Goal: Task Accomplishment & Management: Use online tool/utility

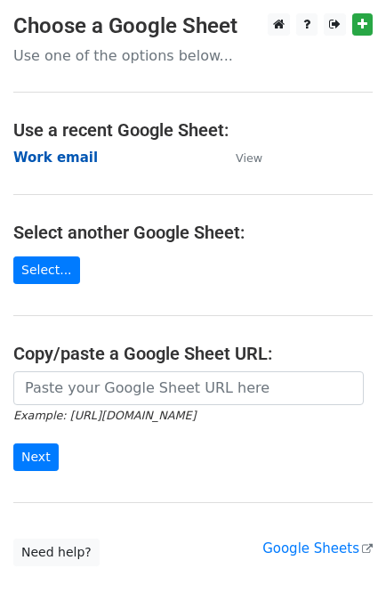
click at [22, 164] on strong "Work email" at bounding box center [55, 158] width 85 height 16
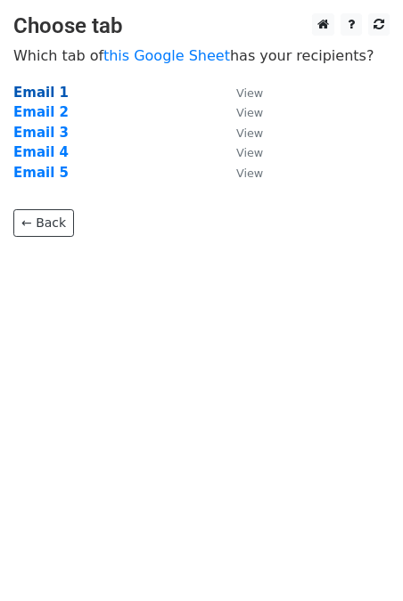
click at [31, 87] on strong "Email 1" at bounding box center [40, 93] width 55 height 16
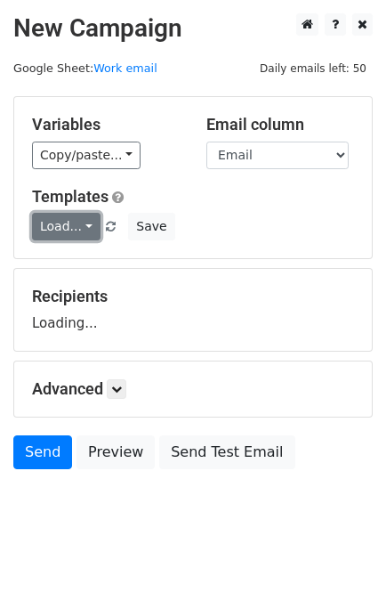
click at [76, 217] on link "Load..." at bounding box center [66, 227] width 69 height 28
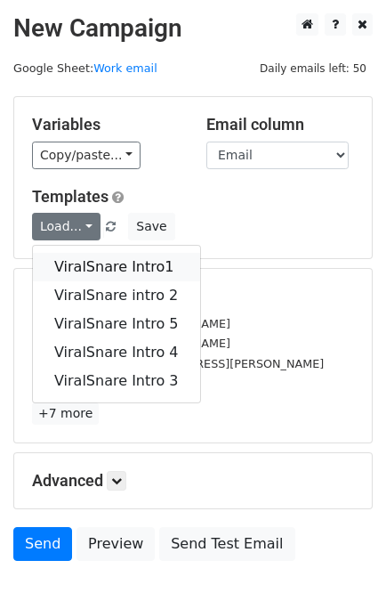
click at [112, 268] on link "ViralSnare Intro1" at bounding box center [116, 267] width 167 height 28
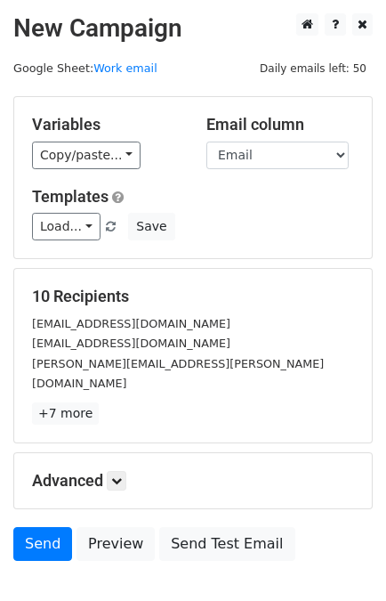
scroll to position [87, 0]
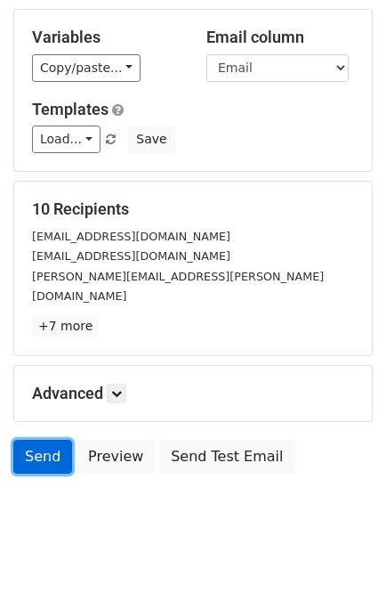
click at [29, 440] on link "Send" at bounding box center [42, 457] width 59 height 34
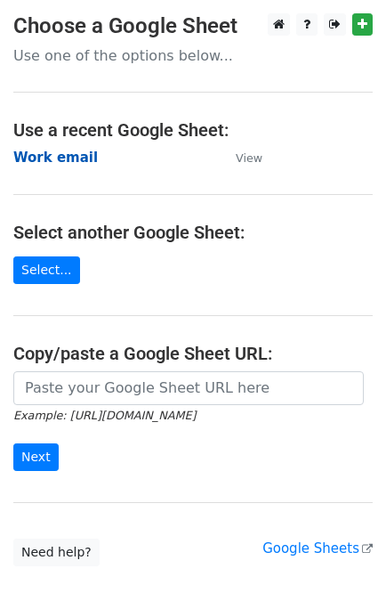
click at [69, 165] on strong "Work email" at bounding box center [55, 158] width 85 height 16
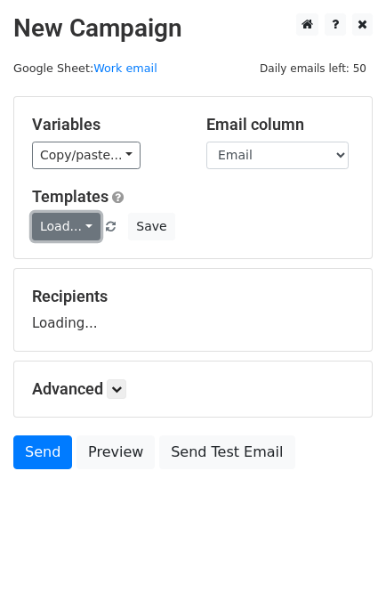
click at [73, 224] on link "Load..." at bounding box center [66, 227] width 69 height 28
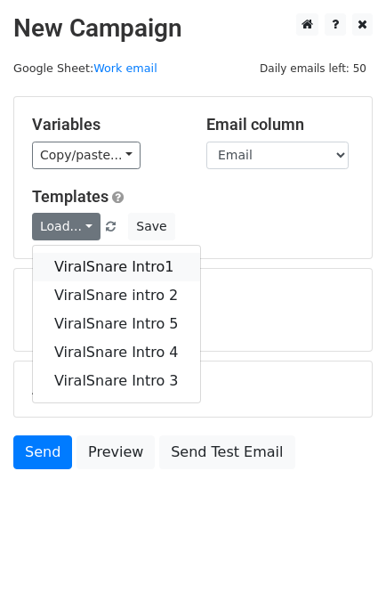
click at [108, 263] on link "ViralSnare Intro1" at bounding box center [116, 267] width 167 height 28
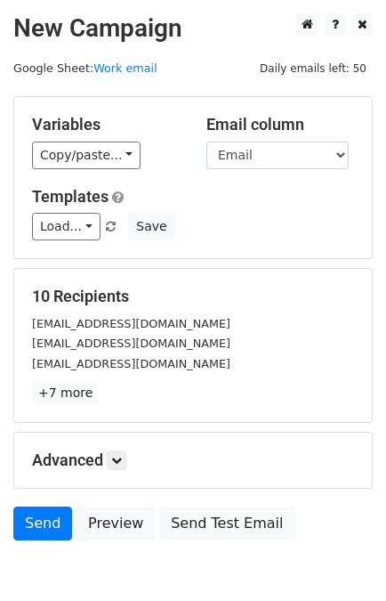
scroll to position [87, 0]
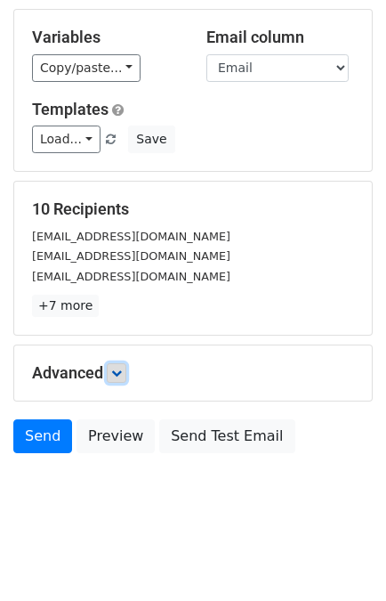
click at [118, 368] on icon at bounding box center [116, 373] width 11 height 11
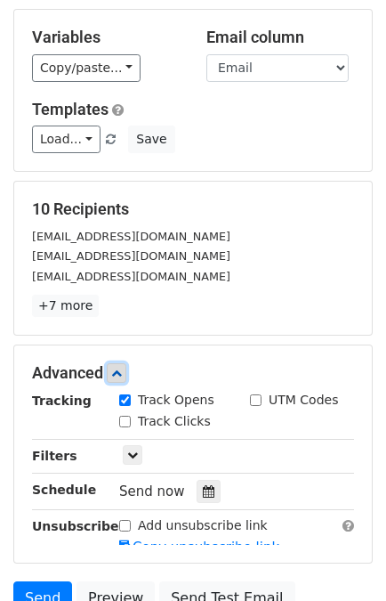
scroll to position [261, 0]
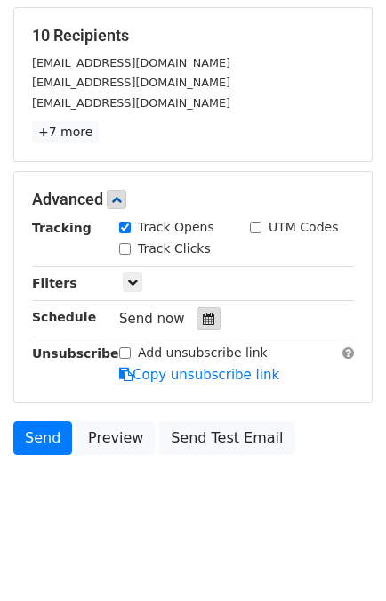
click at [203, 314] on icon at bounding box center [209, 319] width 12 height 12
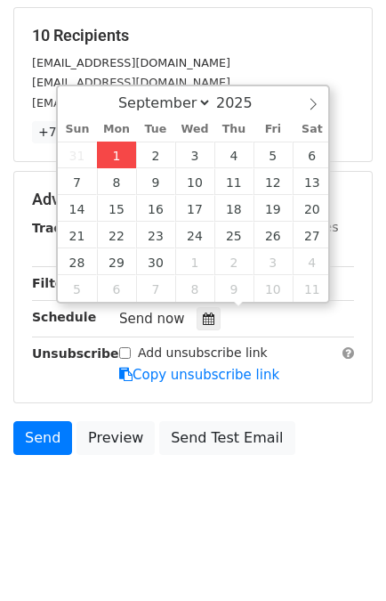
type input "2025-09-01 13:42"
type input "01"
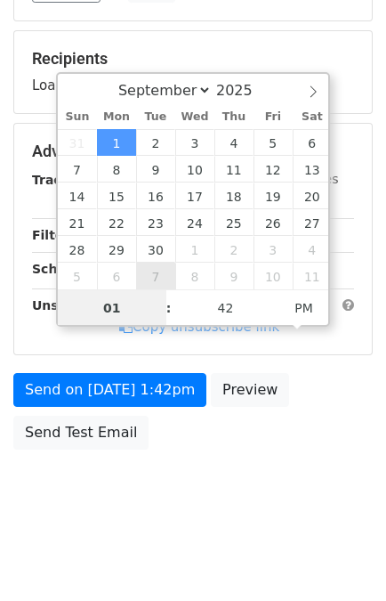
scroll to position [232, 0]
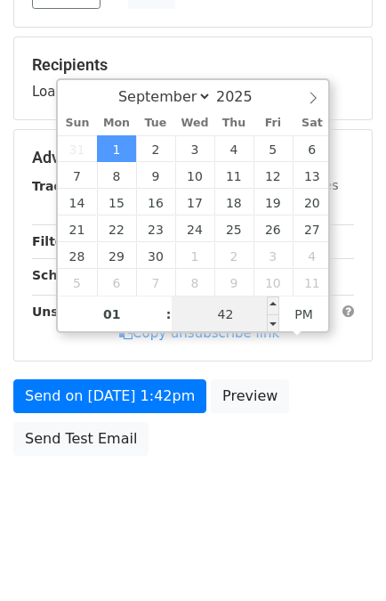
click at [223, 313] on input "42" at bounding box center [226, 315] width 109 height 36
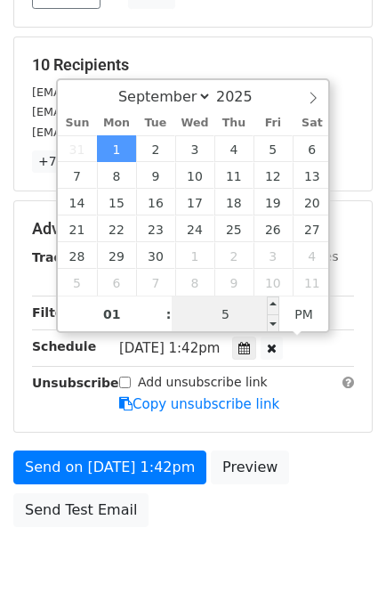
type input "55"
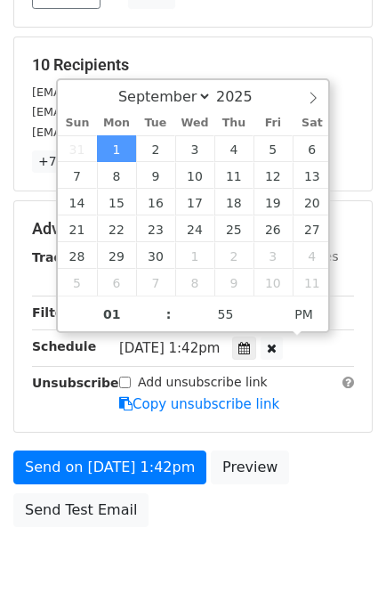
type input "2025-09-01 13:55"
click at [326, 491] on div "Send on Sep 1 at 1:42pm Preview Send Test Email" at bounding box center [193, 493] width 386 height 85
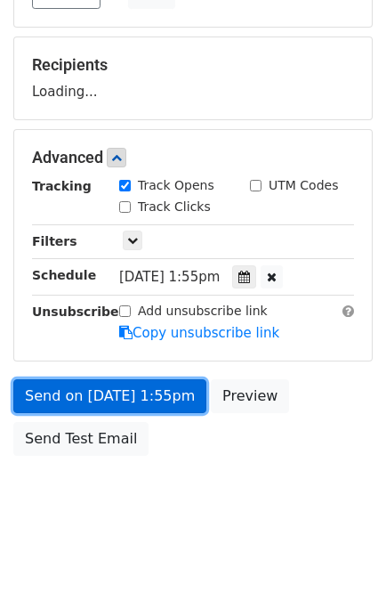
click at [112, 388] on link "Send on Sep 1 at 1:55pm" at bounding box center [109, 396] width 193 height 34
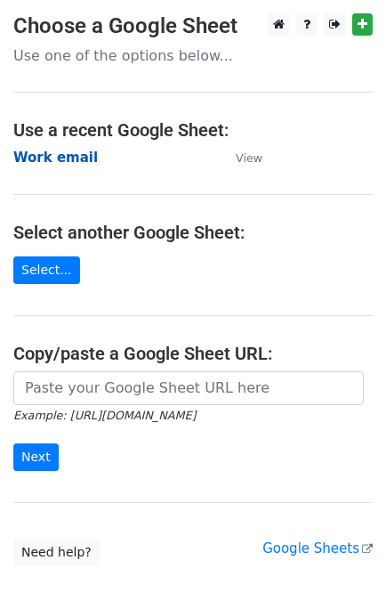
click at [61, 156] on strong "Work email" at bounding box center [55, 158] width 85 height 16
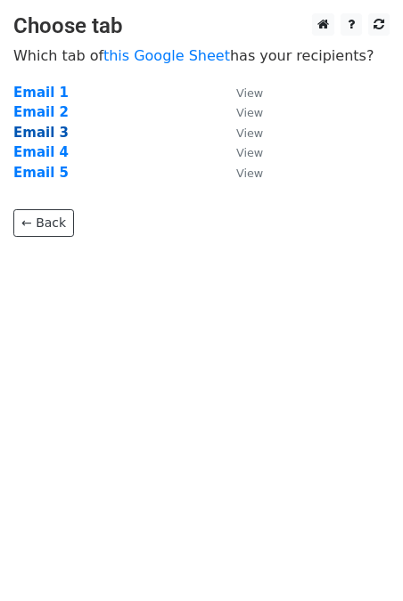
click at [32, 133] on strong "Email 3" at bounding box center [40, 133] width 55 height 16
click at [45, 139] on strong "Email 3" at bounding box center [40, 133] width 55 height 16
click at [38, 137] on strong "Email 3" at bounding box center [40, 133] width 55 height 16
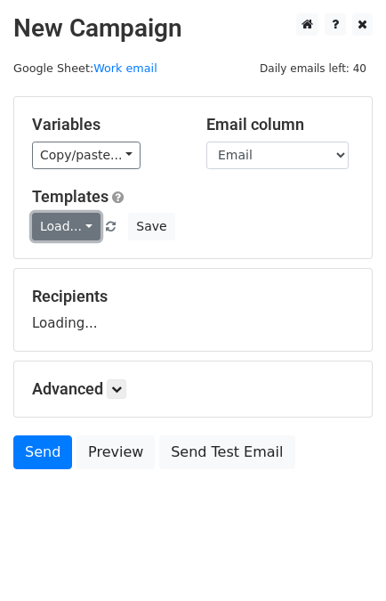
click at [66, 239] on link "Load..." at bounding box center [66, 227] width 69 height 28
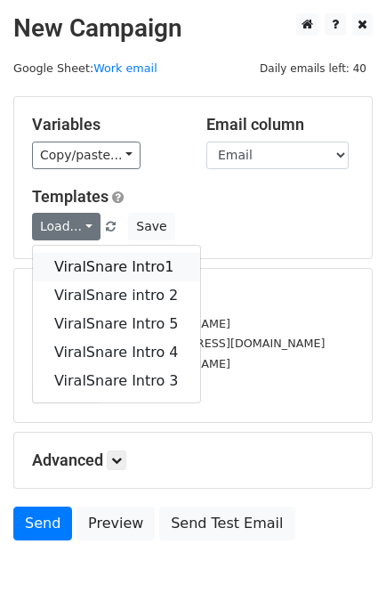
click at [84, 271] on link "ViralSnare Intro1" at bounding box center [116, 267] width 167 height 28
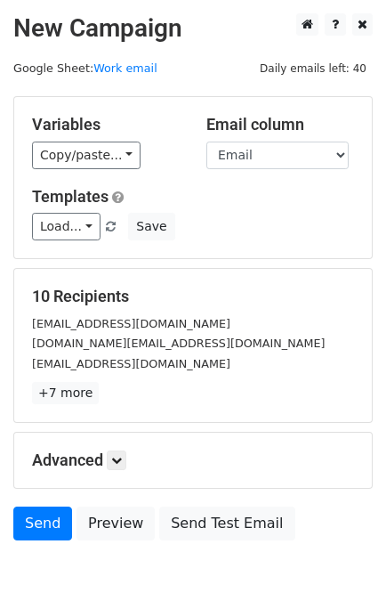
scroll to position [87, 0]
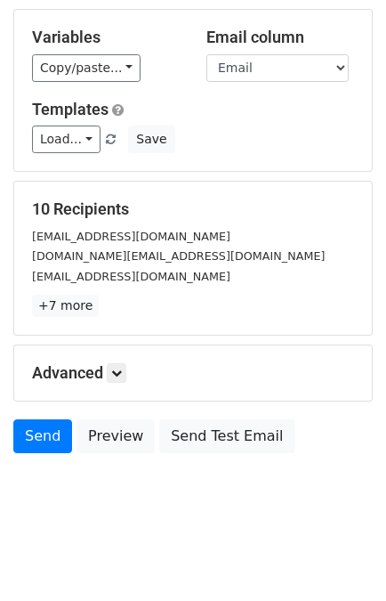
click at [115, 359] on div "Advanced Tracking Track Opens UTM Codes Track Clicks Filters Only include sprea…" at bounding box center [193, 373] width 358 height 55
click at [116, 368] on icon at bounding box center [116, 373] width 11 height 11
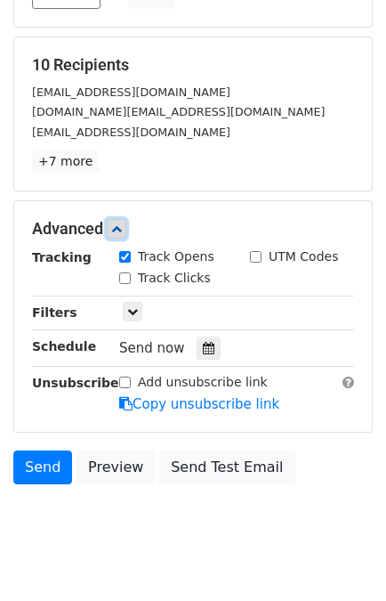
scroll to position [261, 0]
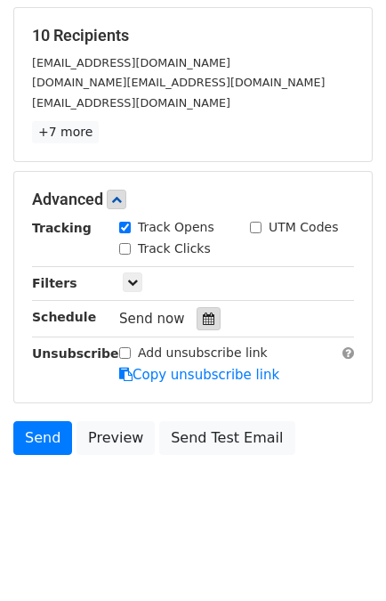
click at [206, 313] on div at bounding box center [209, 318] width 24 height 23
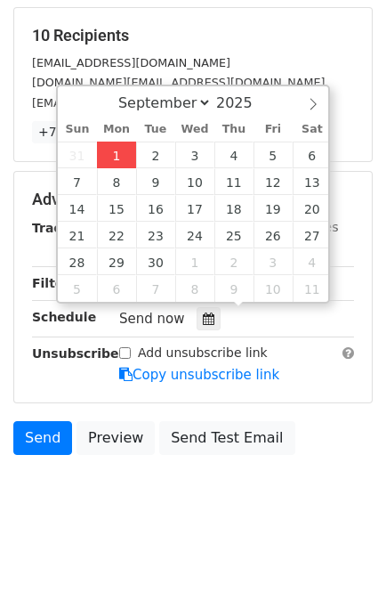
type input "2025-09-01 13:42"
type input "01"
type input "42"
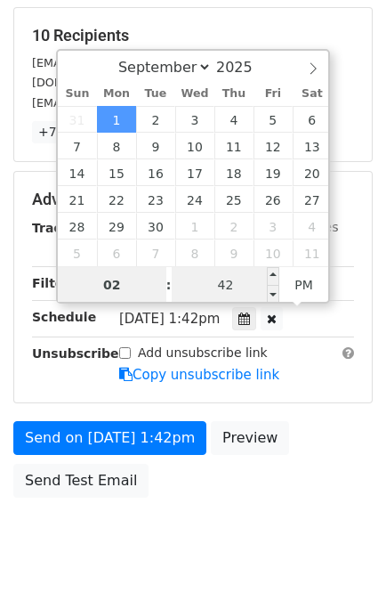
type input "02"
type input "2025-09-01 14:42"
click at [225, 289] on input "42" at bounding box center [226, 285] width 109 height 36
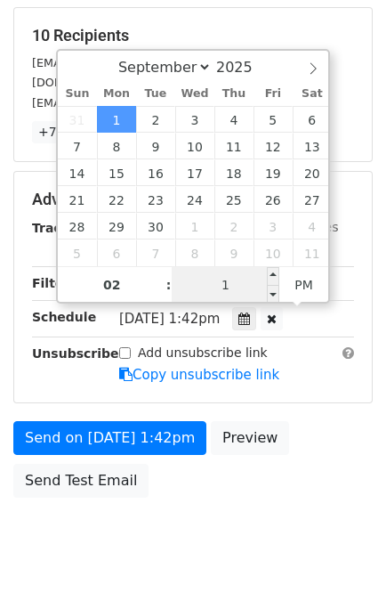
type input "10"
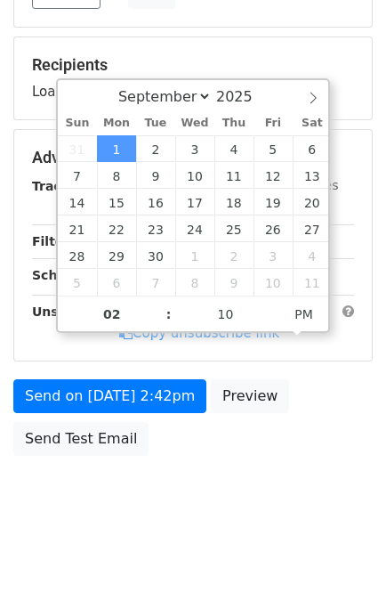
type input "2025-09-01 14:10"
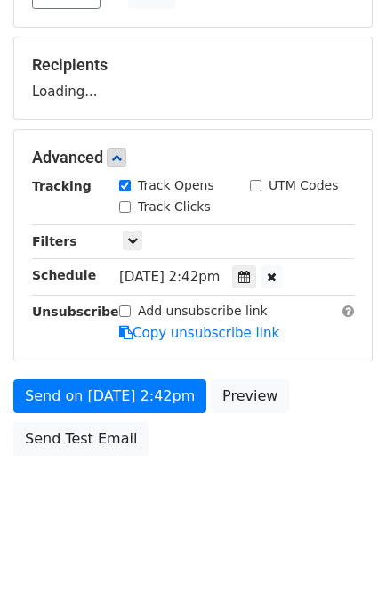
click at [312, 423] on div "Send on Sep 1 at 2:42pm Preview Send Test Email" at bounding box center [193, 421] width 386 height 85
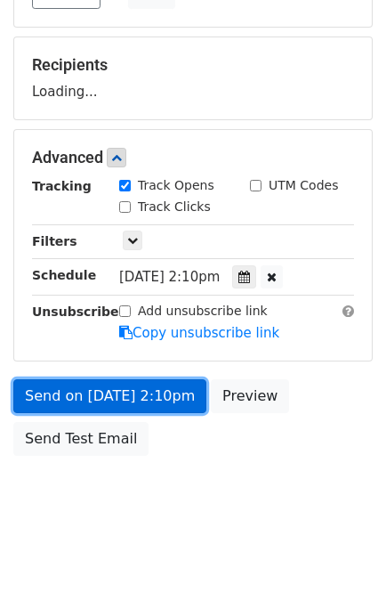
click at [152, 402] on link "Send on Sep 1 at 2:10pm" at bounding box center [109, 396] width 193 height 34
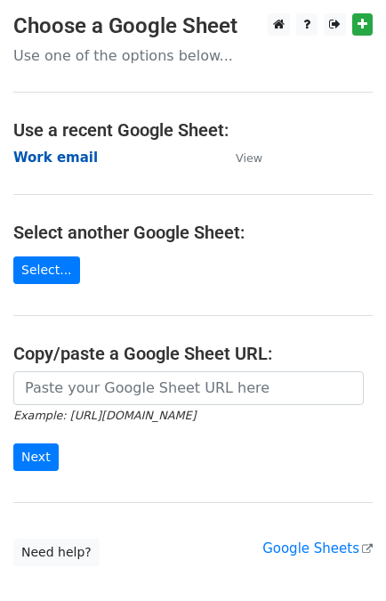
click at [60, 154] on strong "Work email" at bounding box center [55, 158] width 85 height 16
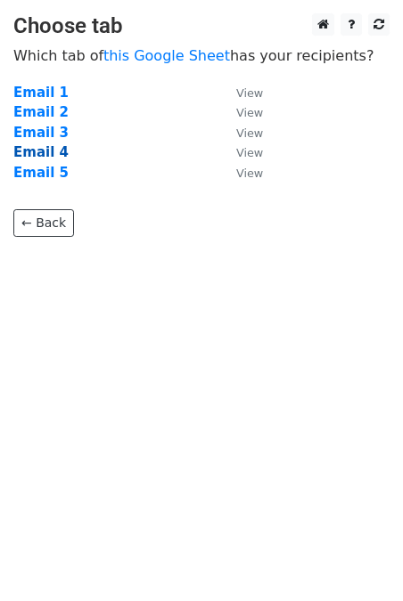
click at [49, 153] on strong "Email 4" at bounding box center [40, 152] width 55 height 16
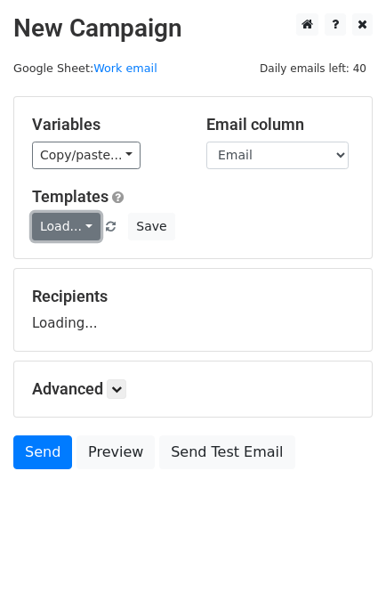
click at [65, 232] on link "Load..." at bounding box center [66, 227] width 69 height 28
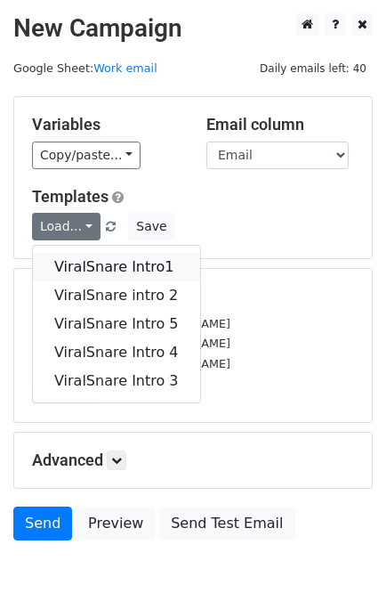
click at [95, 265] on link "ViralSnare Intro1" at bounding box center [116, 267] width 167 height 28
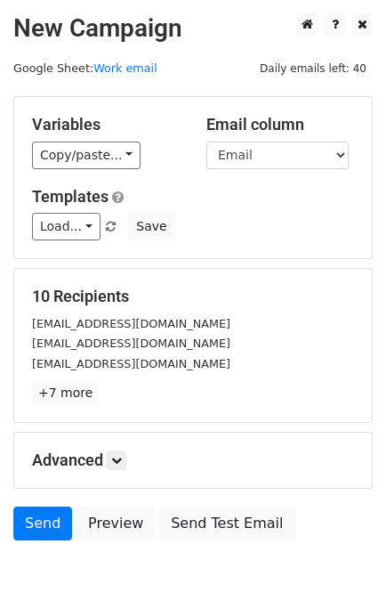
scroll to position [87, 0]
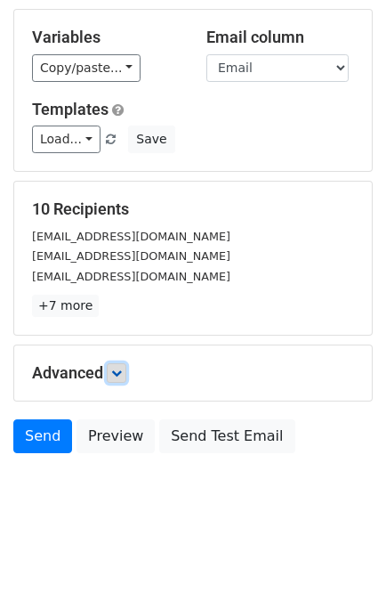
click at [126, 364] on link at bounding box center [117, 373] width 20 height 20
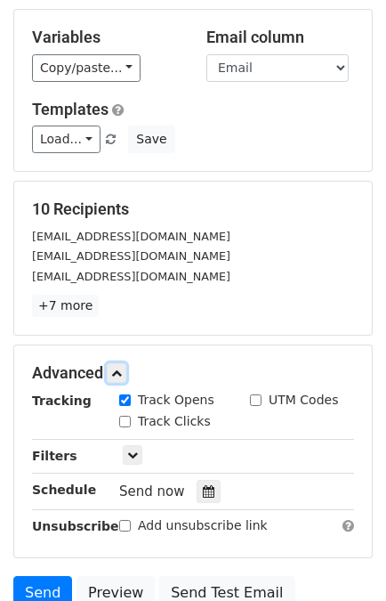
scroll to position [261, 0]
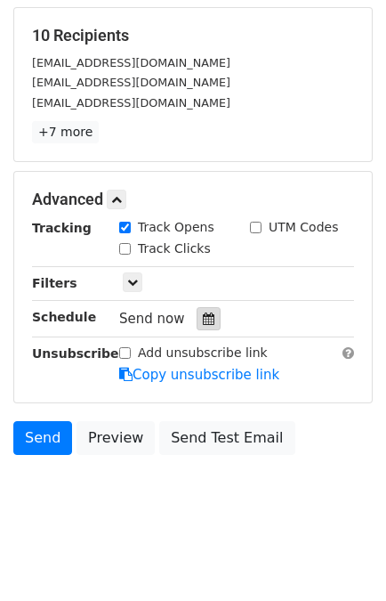
click at [207, 313] on div at bounding box center [209, 318] width 24 height 23
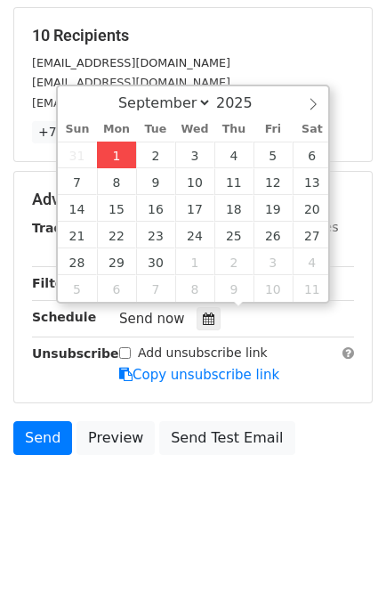
type input "[DATE] 13:43"
type input "01"
type input "43"
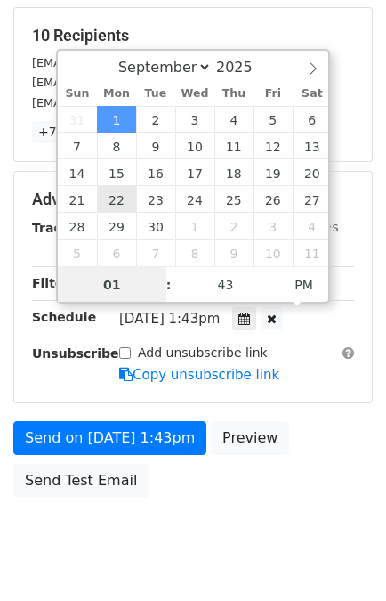
scroll to position [232, 0]
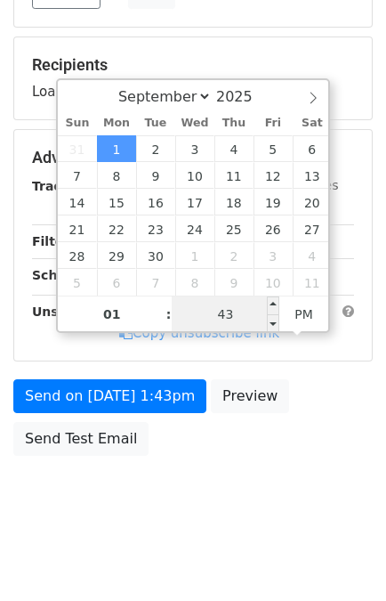
click at [219, 302] on input "43" at bounding box center [226, 315] width 109 height 36
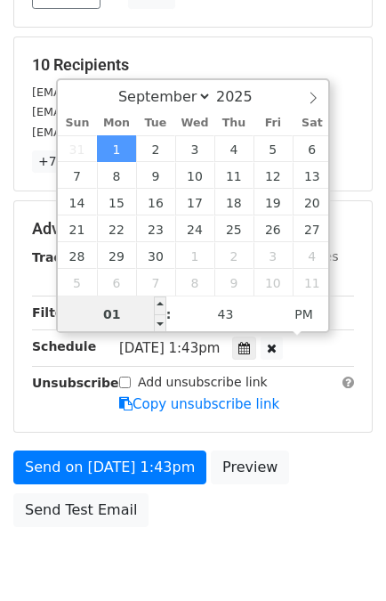
click at [143, 313] on input "01" at bounding box center [112, 315] width 109 height 36
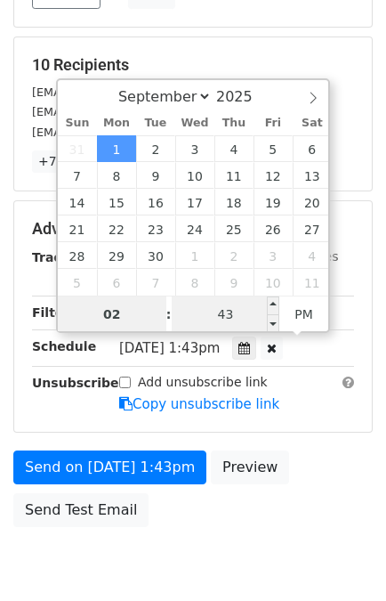
type input "02"
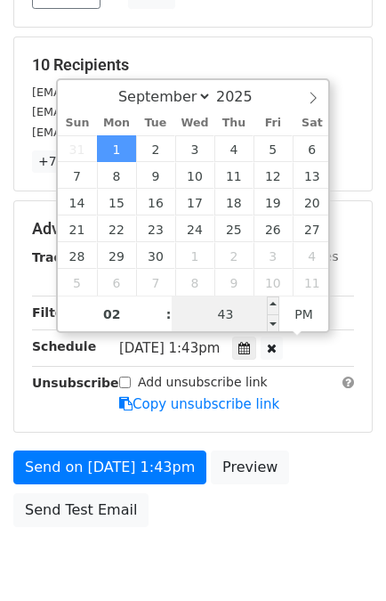
type input "[DATE] 14:43"
click at [243, 321] on input "43" at bounding box center [226, 315] width 109 height 36
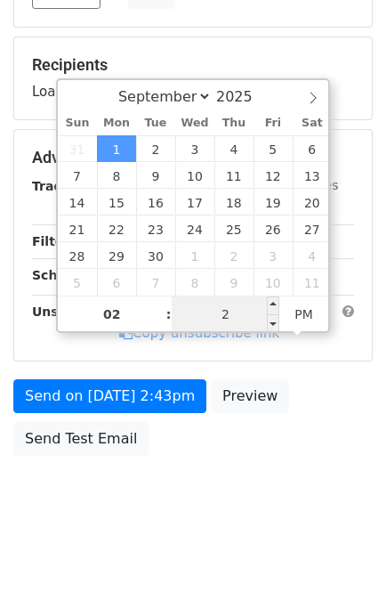
type input "25"
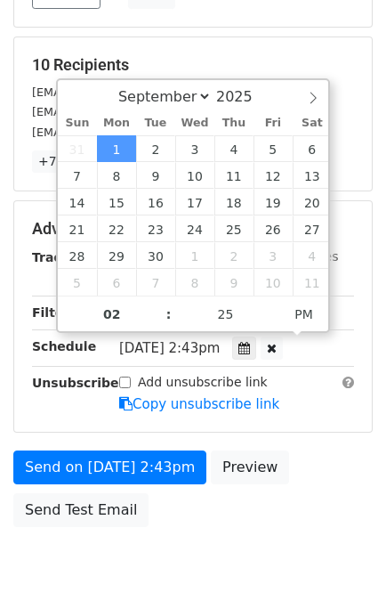
type input "2025-09-01 14:25"
click at [312, 414] on div "Advanced Tracking Track Opens UTM Codes Track Clicks Filters Only include sprea…" at bounding box center [193, 316] width 358 height 231
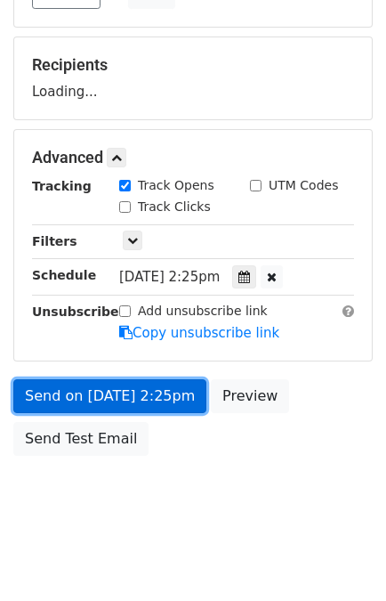
click at [116, 390] on link "Send on Sep 1 at 2:25pm" at bounding box center [109, 396] width 193 height 34
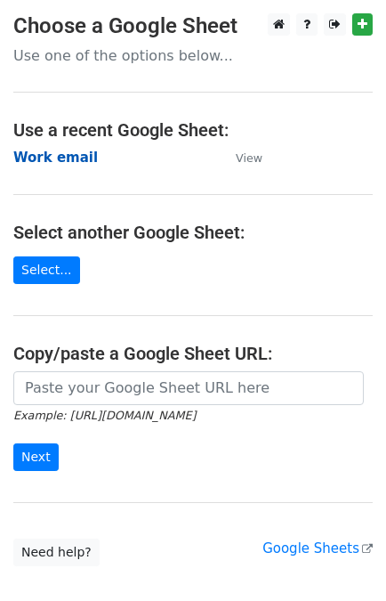
click at [61, 157] on strong "Work email" at bounding box center [55, 158] width 85 height 16
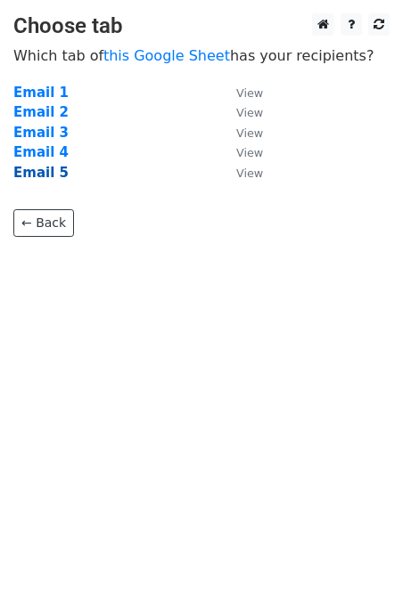
click at [43, 174] on strong "Email 5" at bounding box center [40, 173] width 55 height 16
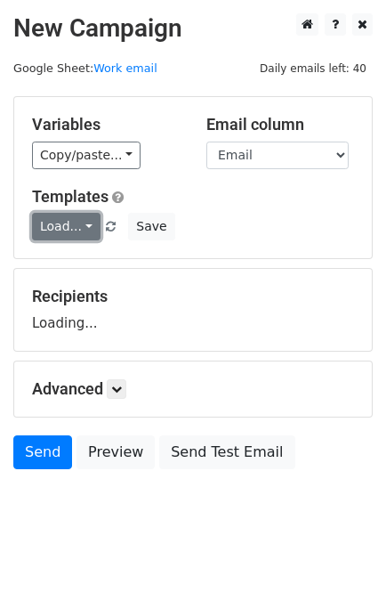
click at [56, 232] on link "Load..." at bounding box center [66, 227] width 69 height 28
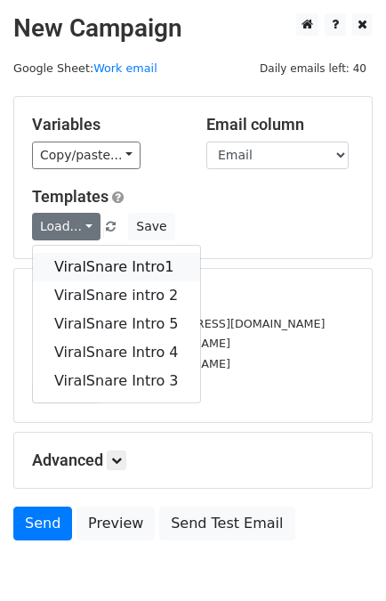
click at [73, 264] on link "ViralSnare Intro1" at bounding box center [116, 267] width 167 height 28
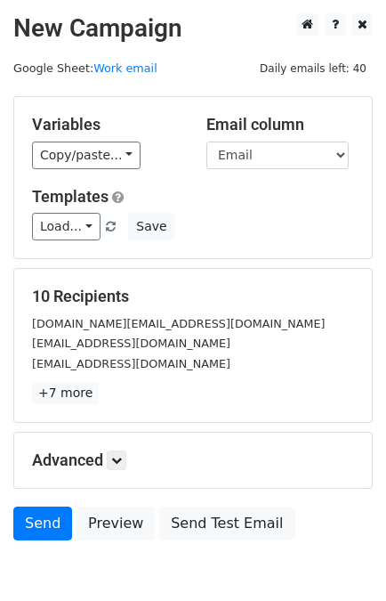
scroll to position [87, 0]
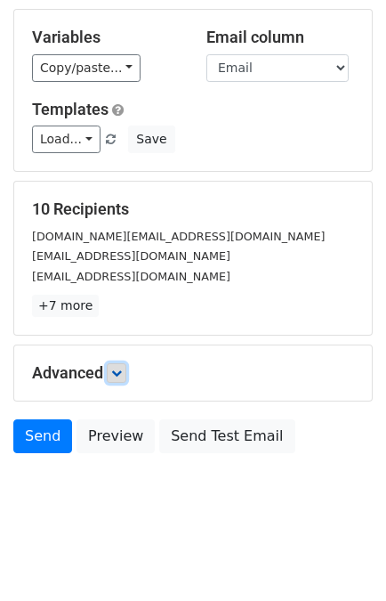
click at [121, 368] on icon at bounding box center [116, 373] width 11 height 11
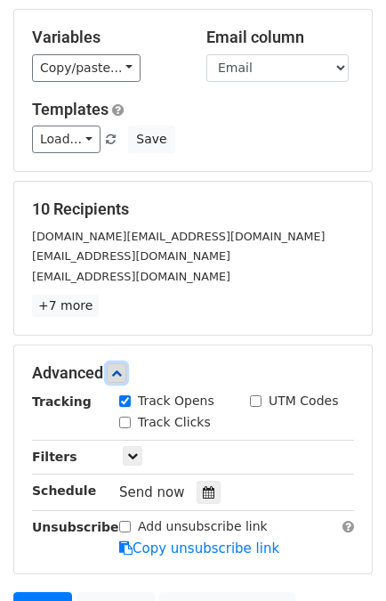
scroll to position [261, 0]
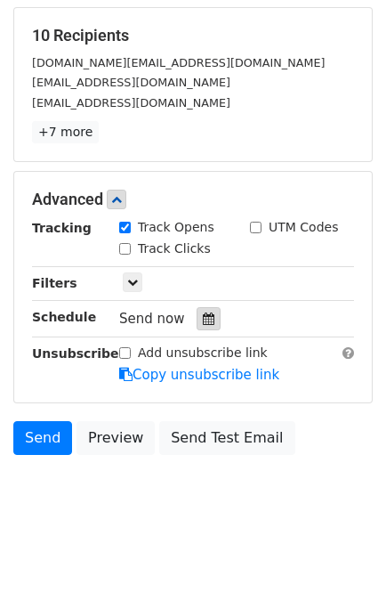
click at [203, 315] on icon at bounding box center [209, 319] width 12 height 12
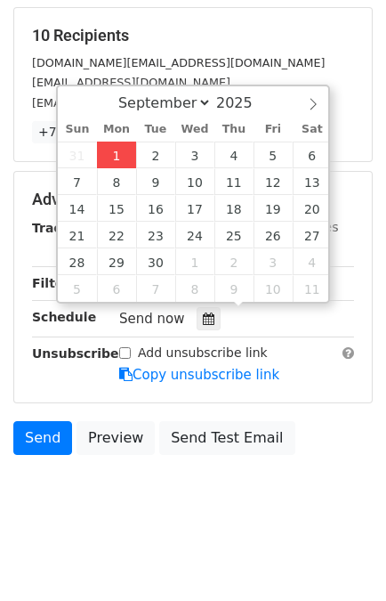
type input "[DATE] 13:43"
type input "01"
type input "43"
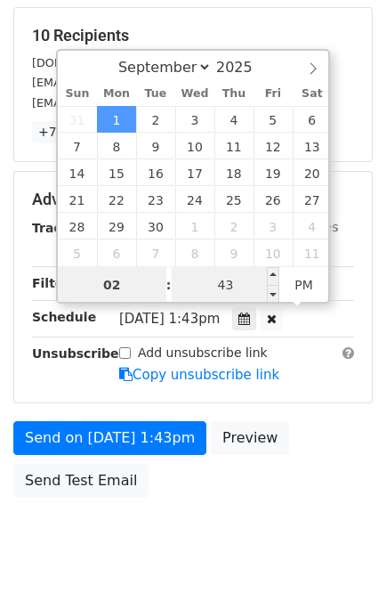
type input "02"
type input "[DATE] 14:43"
click at [222, 286] on input "43" at bounding box center [226, 285] width 109 height 36
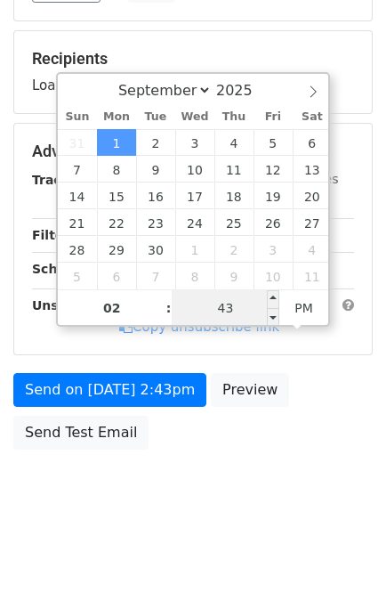
scroll to position [232, 0]
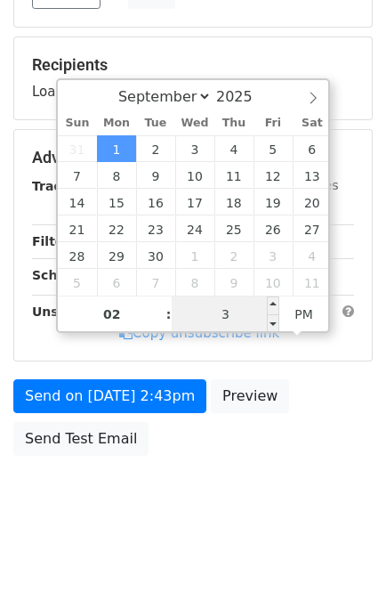
type input "35"
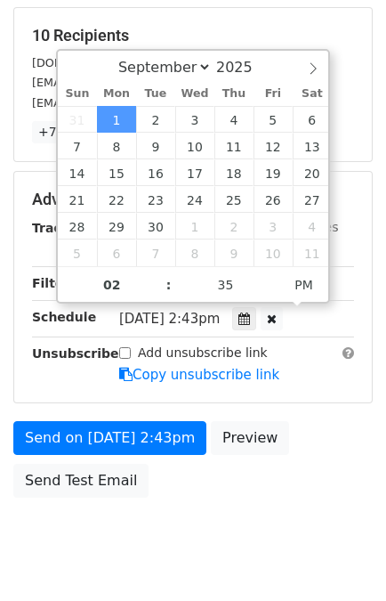
type input "[DATE] 14:35"
click at [305, 435] on div "Send on [DATE] 2:43pm Preview Send Test Email" at bounding box center [193, 463] width 386 height 85
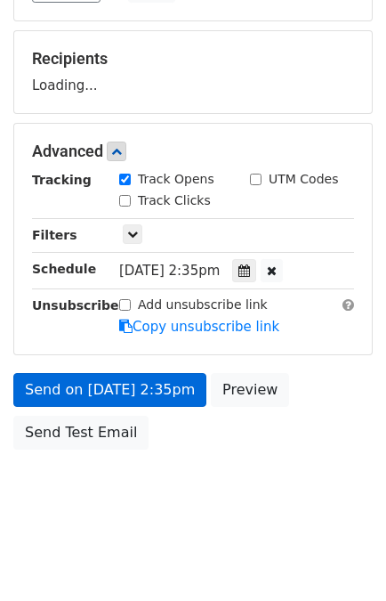
scroll to position [232, 0]
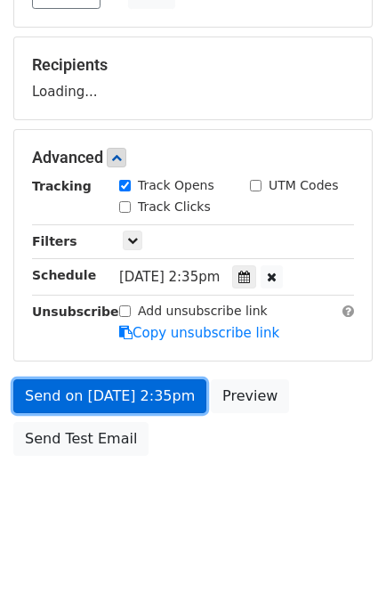
click at [108, 386] on link "Send on [DATE] 2:35pm" at bounding box center [109, 396] width 193 height 34
